Goal: Navigation & Orientation: Go to known website

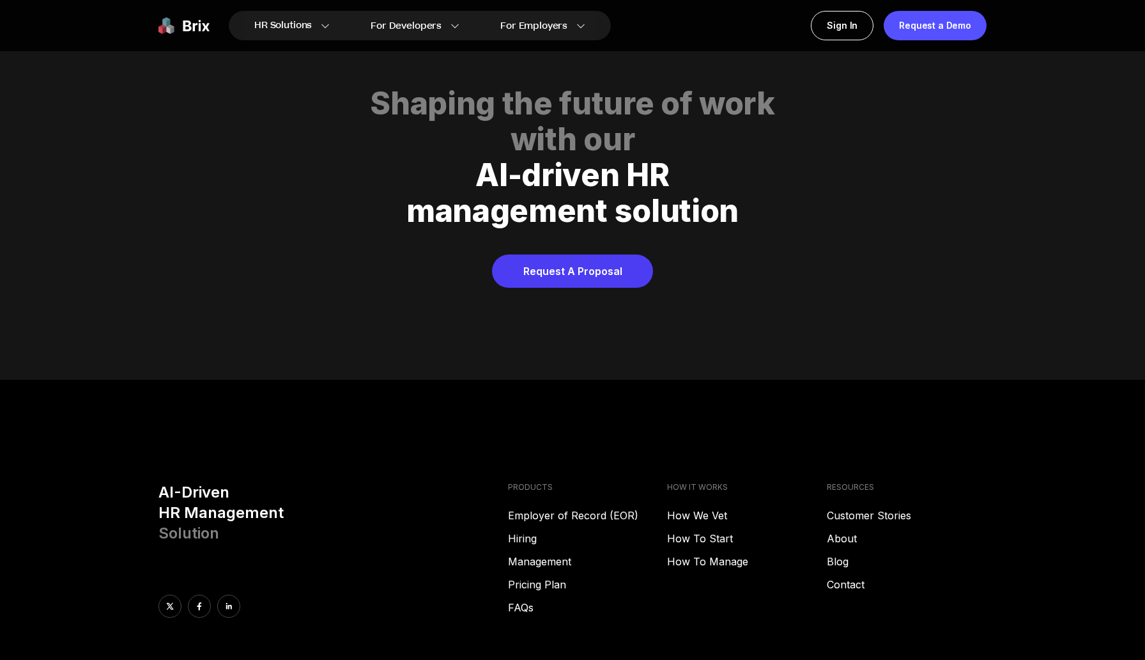
scroll to position [6381, 0]
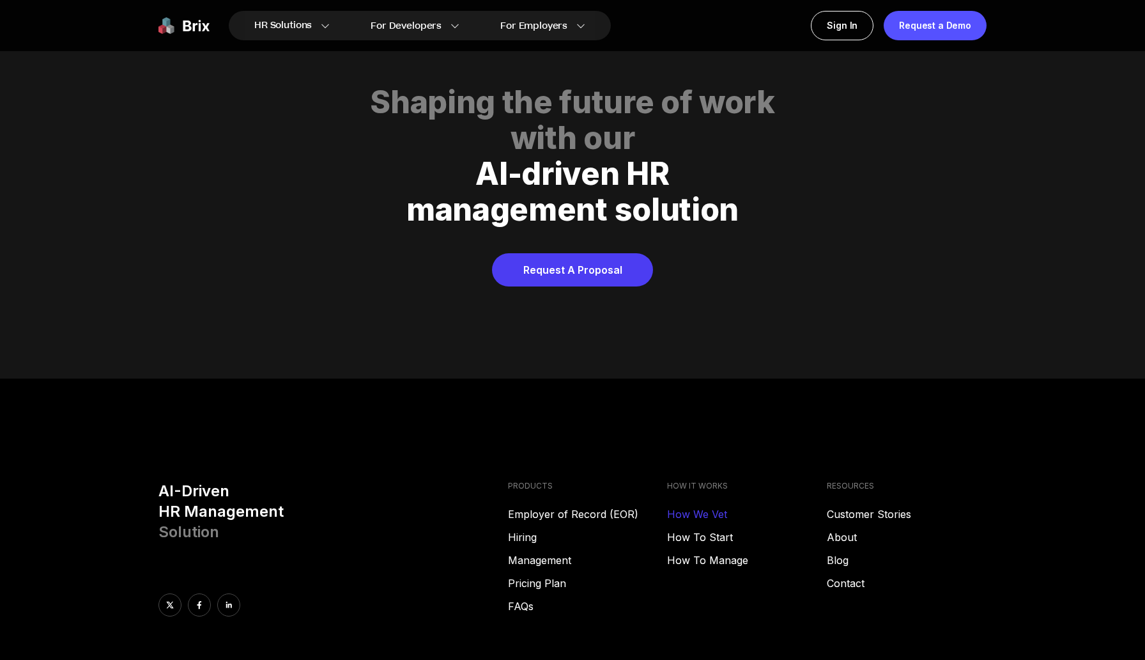
click at [695, 506] on link "How We Vet" at bounding box center [747, 513] width 160 height 15
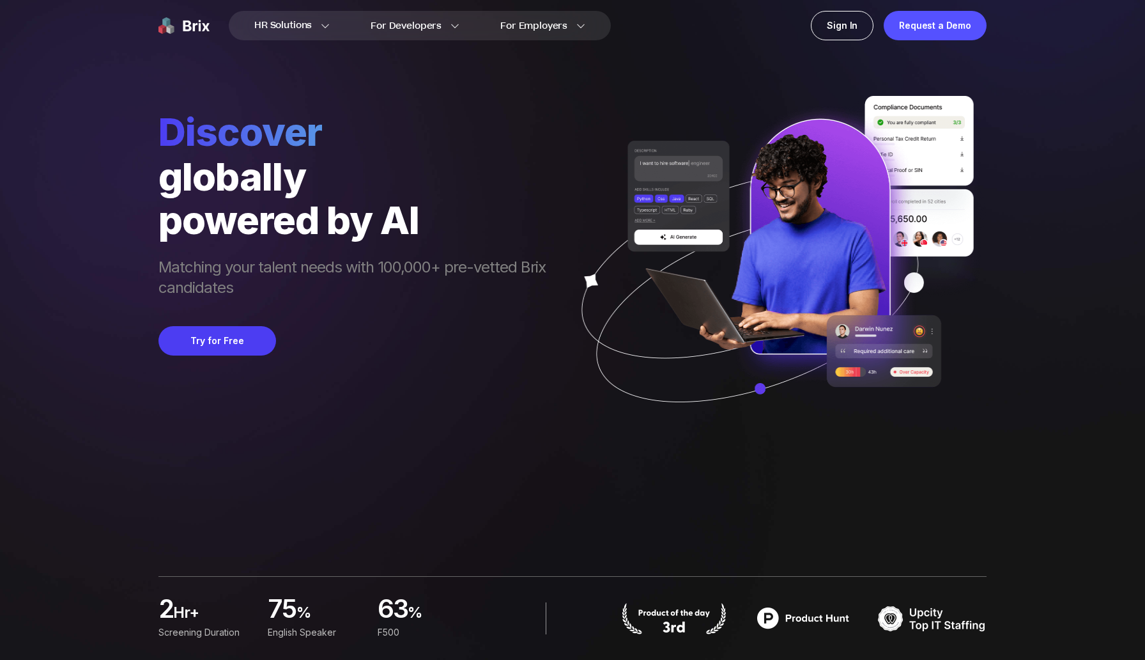
click at [194, 33] on img at bounding box center [184, 25] width 51 height 29
click at [192, 31] on img at bounding box center [184, 25] width 51 height 29
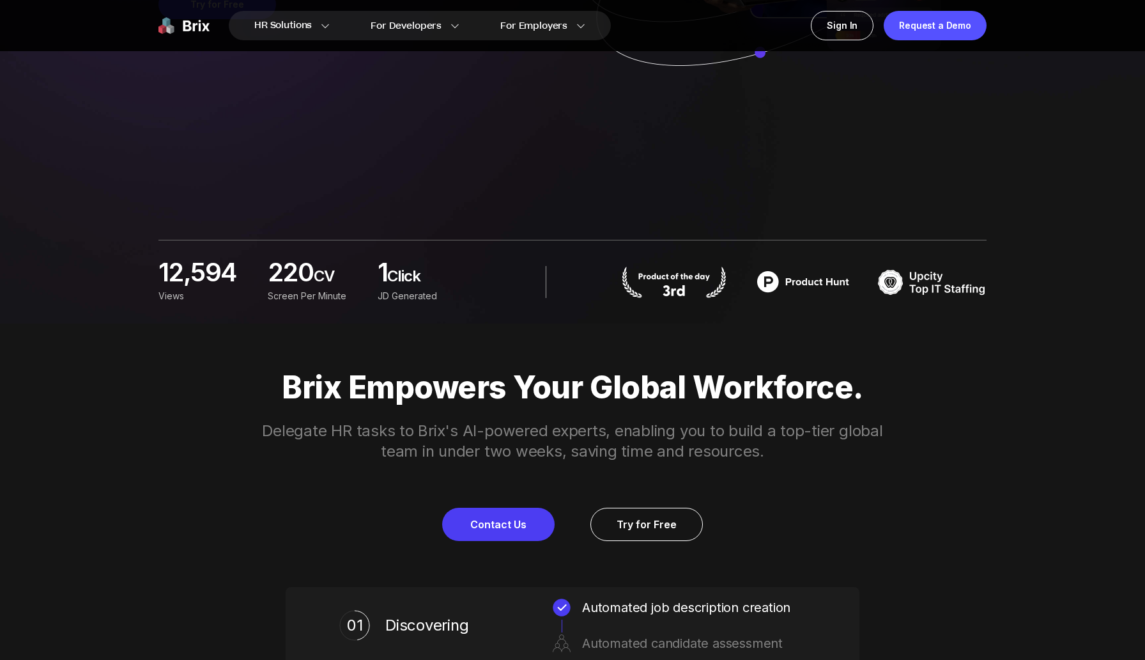
scroll to position [359, 0]
